Goal: Information Seeking & Learning: Learn about a topic

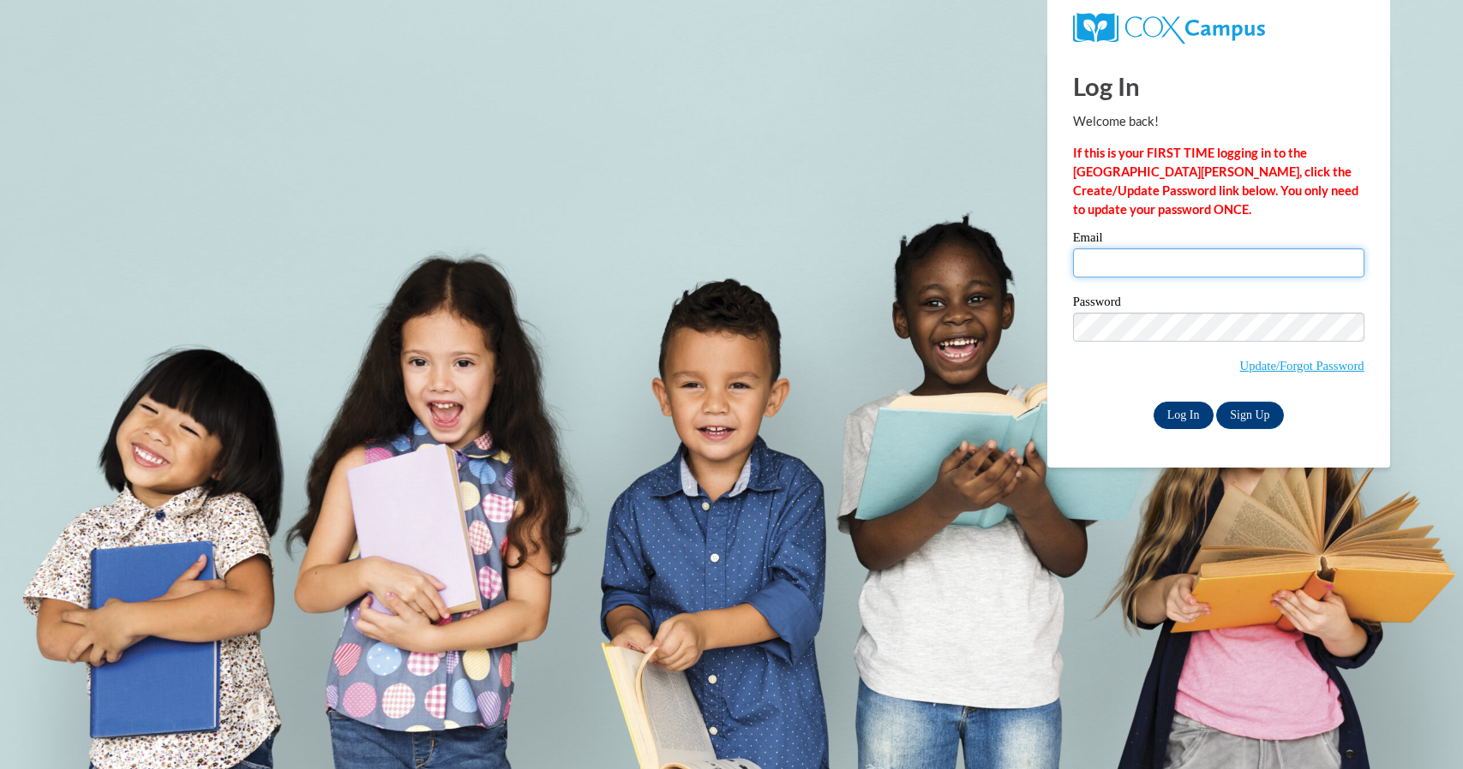
type input "leagueco@wauwatosa.k12.wi.us"
click at [1177, 419] on input "Log In" at bounding box center [1183, 415] width 60 height 27
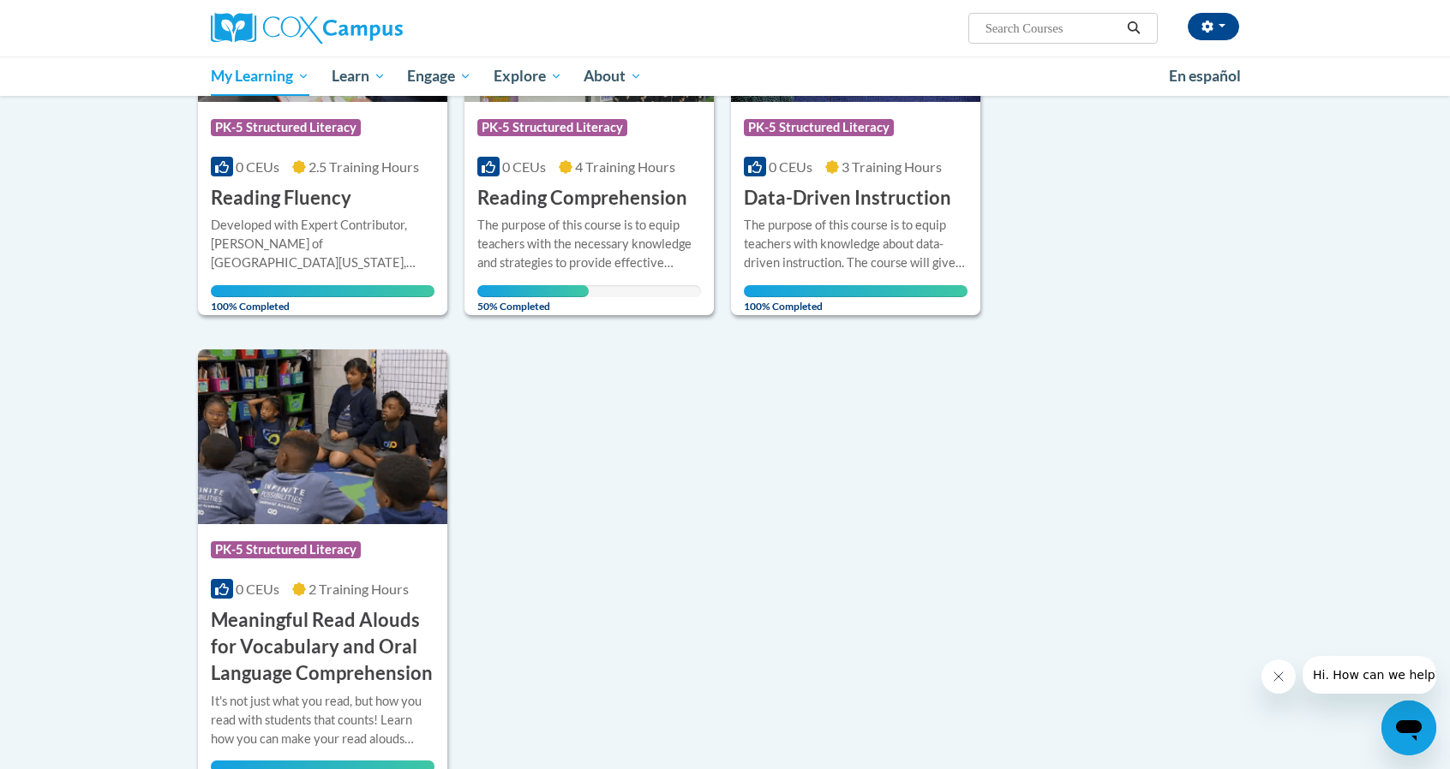
scroll to position [1296, 0]
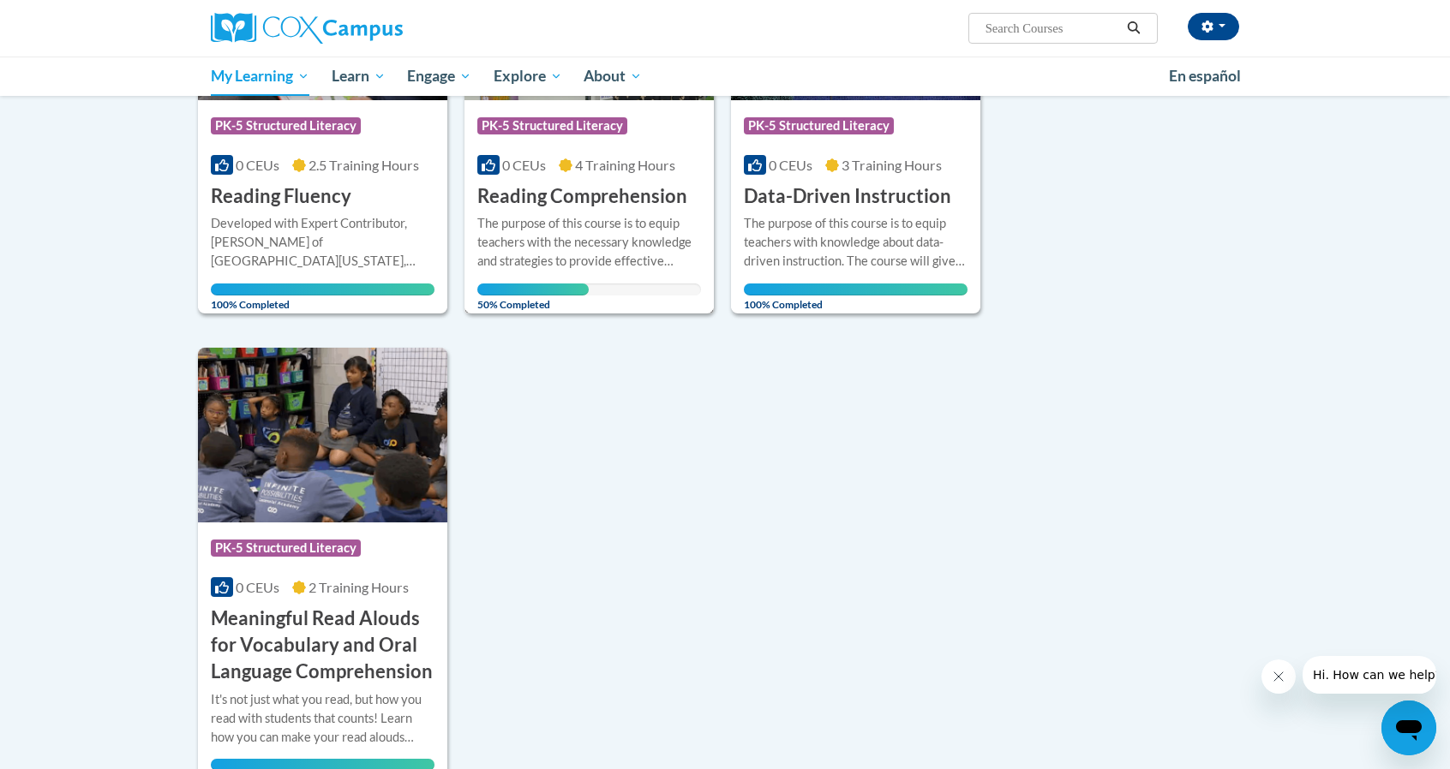
click at [552, 191] on h3 "Reading Comprehension" at bounding box center [582, 196] width 210 height 27
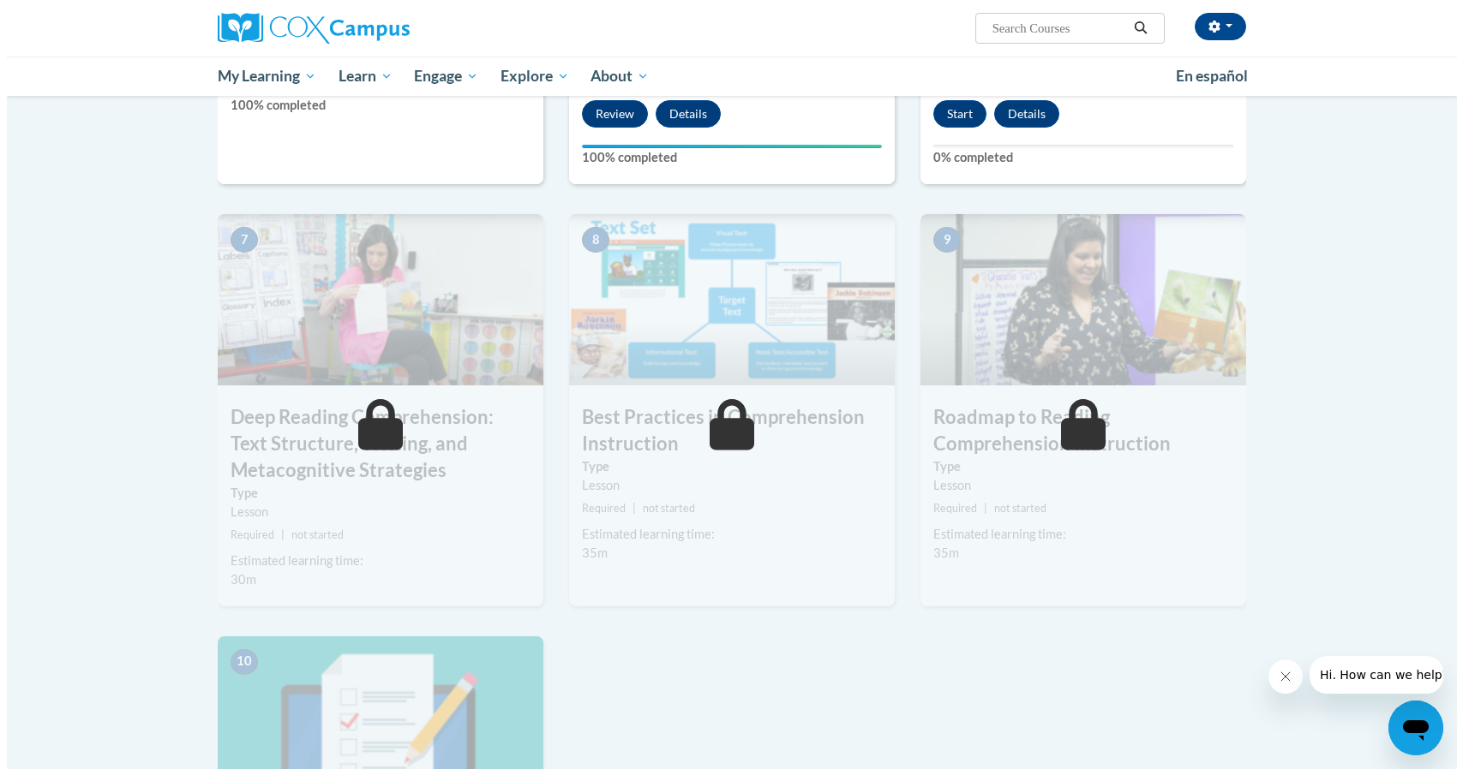
scroll to position [1176, 0]
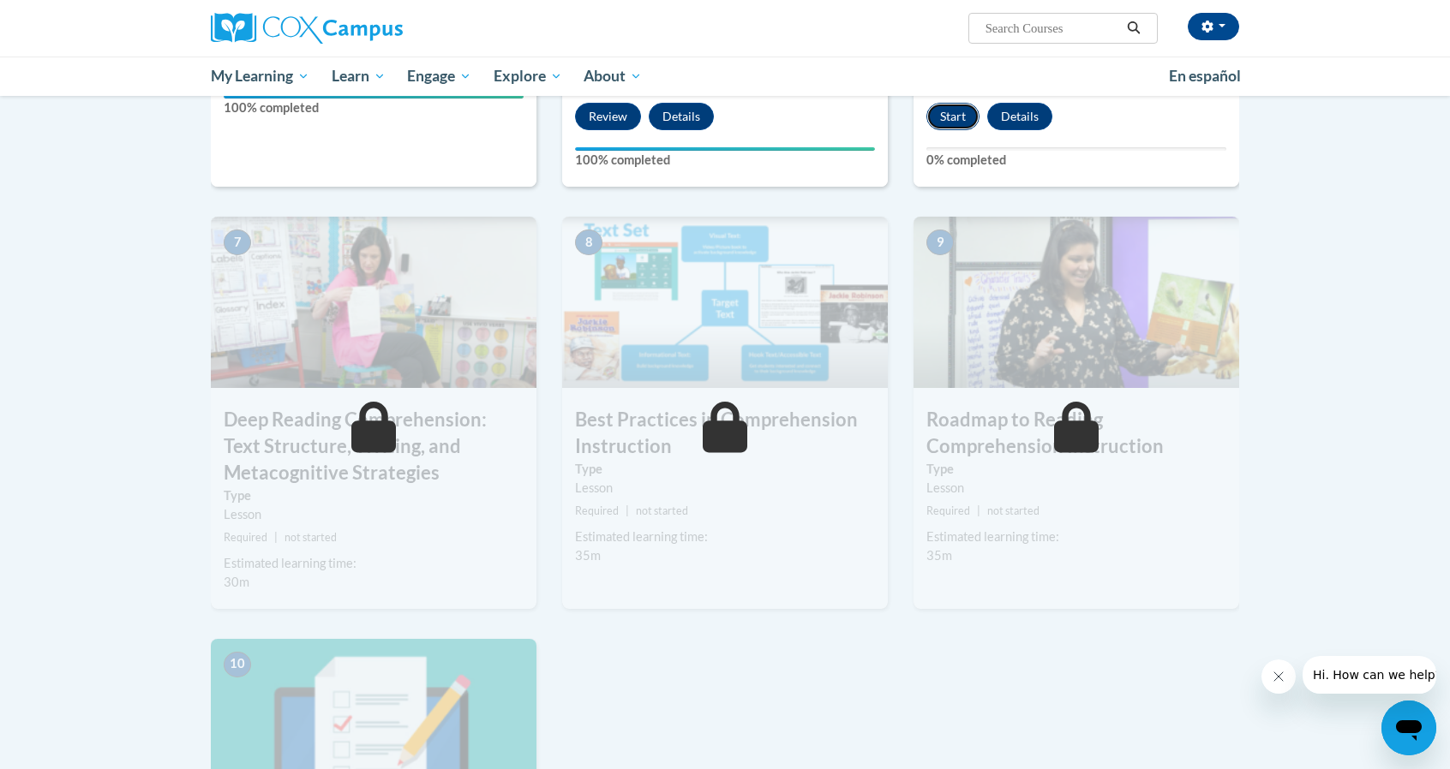
click at [951, 119] on button "Start" at bounding box center [952, 116] width 53 height 27
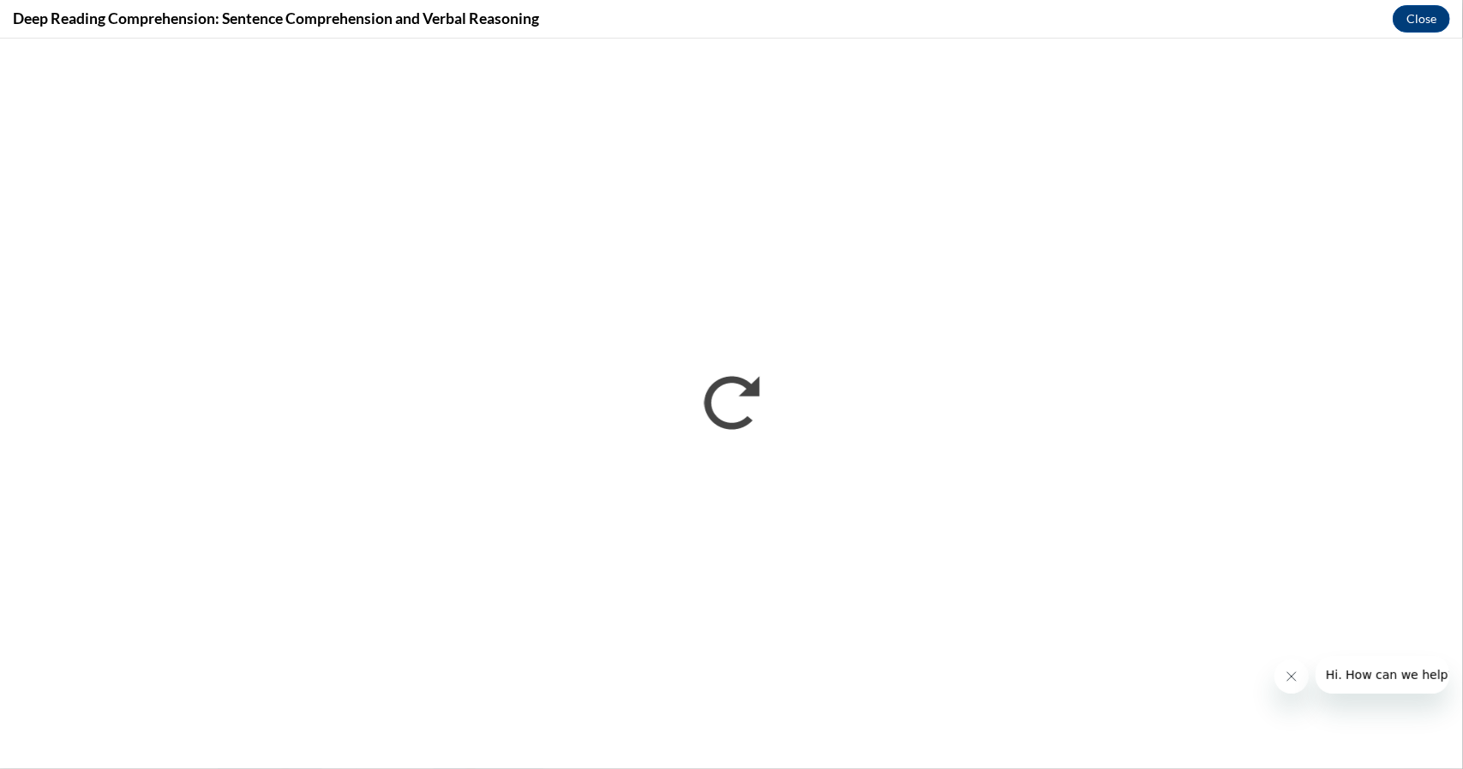
scroll to position [0, 0]
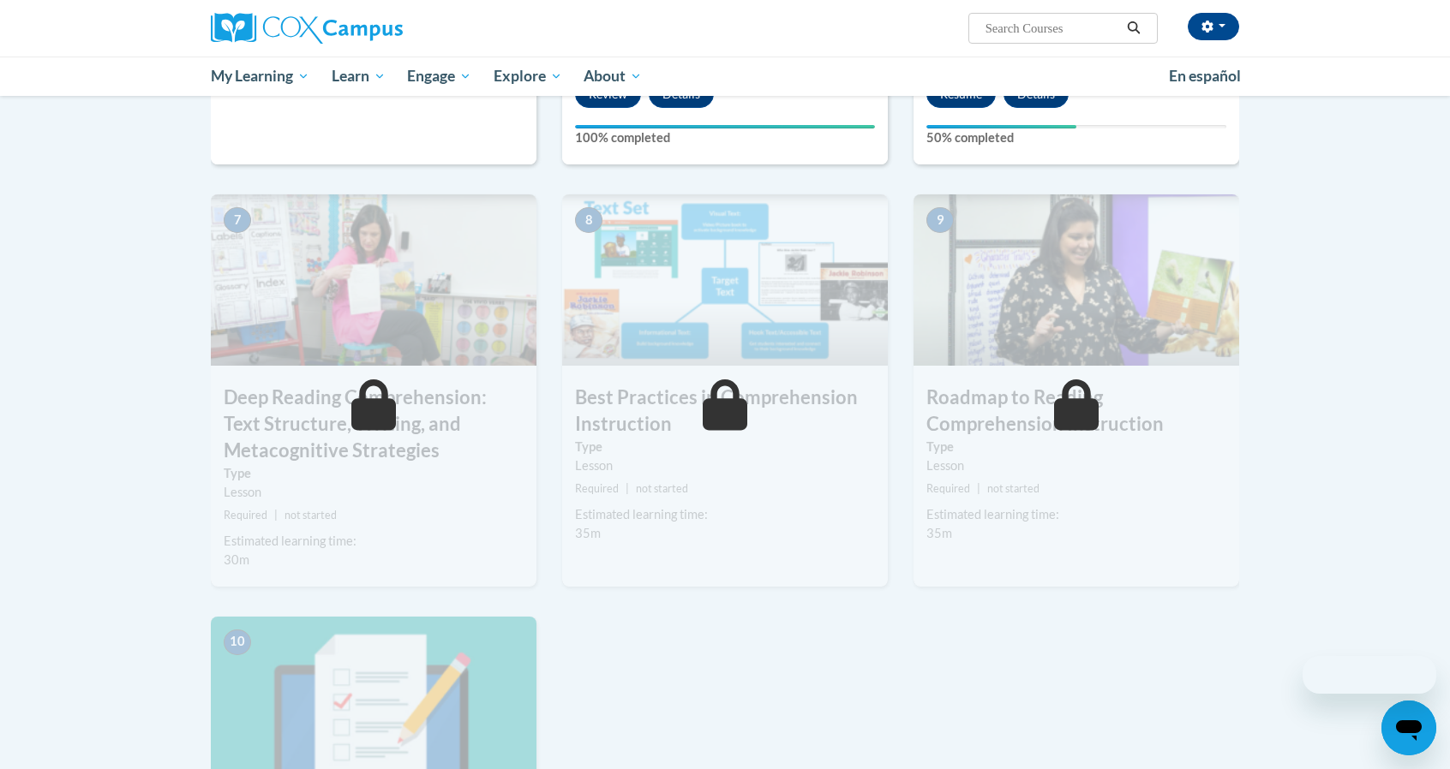
scroll to position [1064, 0]
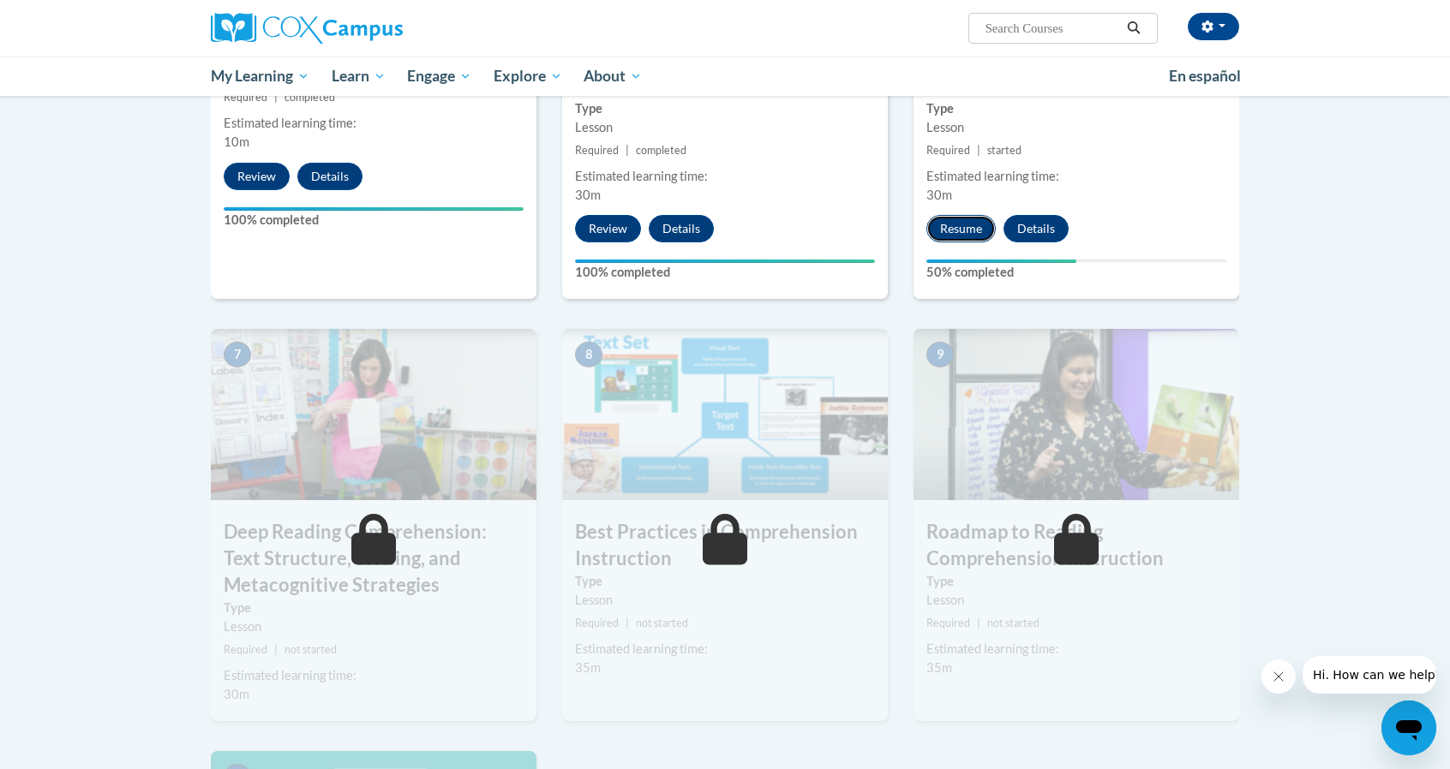
click at [979, 220] on button "Resume" at bounding box center [960, 228] width 69 height 27
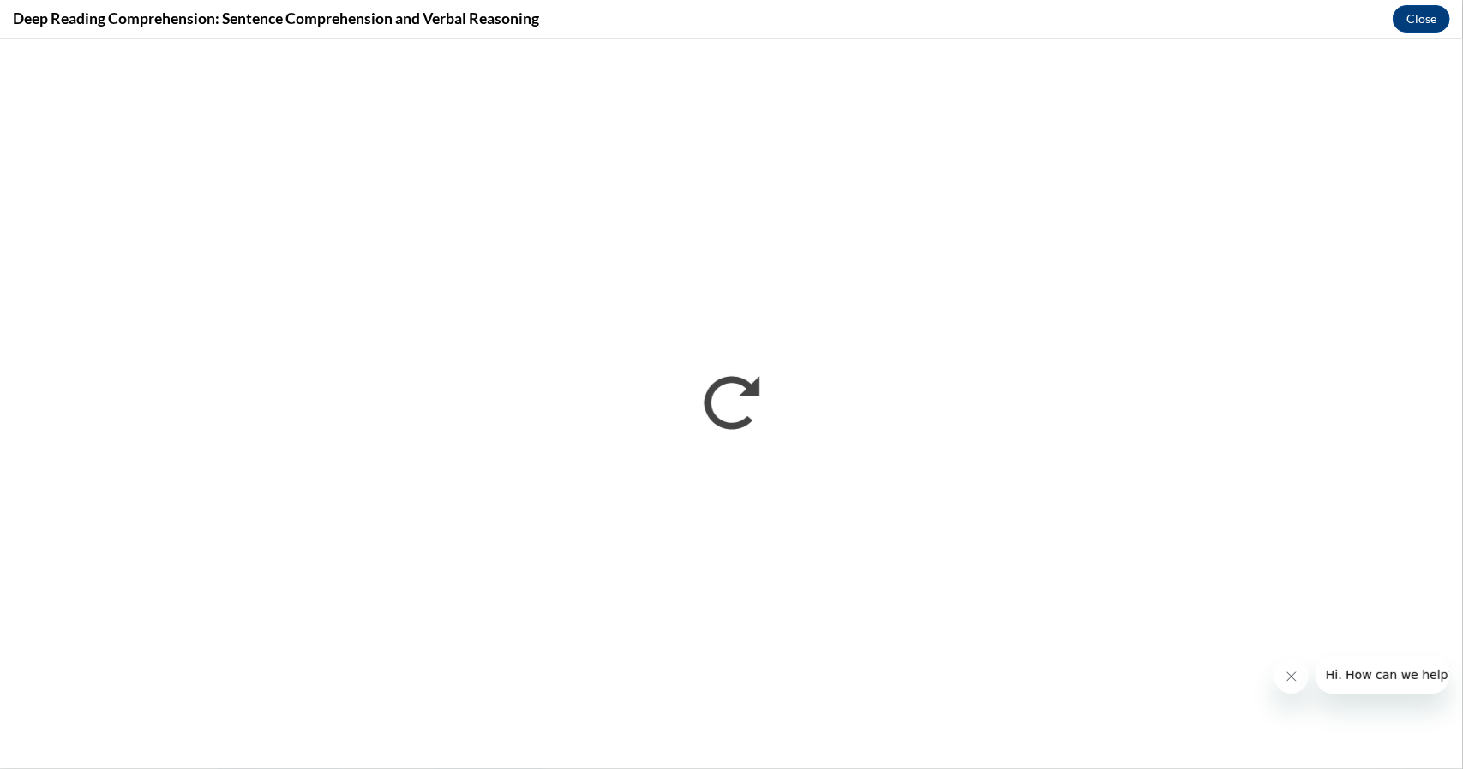
scroll to position [0, 0]
